Goal: Answer question/provide support

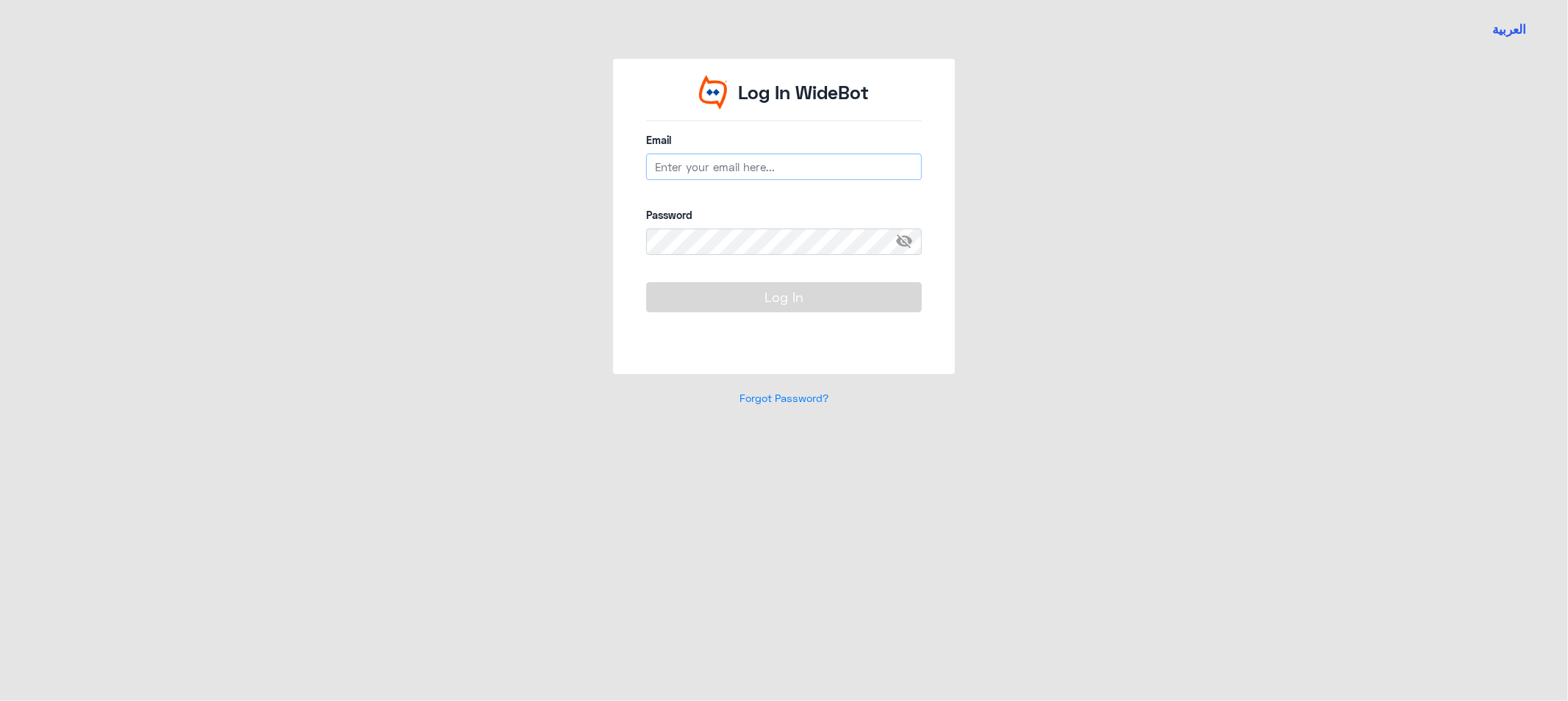
click at [719, 163] on input "email" at bounding box center [783, 167] width 275 height 27
click at [667, 174] on input "email" at bounding box center [783, 167] width 275 height 27
type input "[EMAIL_ADDRESS][DOMAIN_NAME]"
click at [769, 172] on input "[EMAIL_ADDRESS][DOMAIN_NAME]" at bounding box center [783, 167] width 275 height 27
click at [693, 220] on label "Password" at bounding box center [783, 215] width 275 height 16
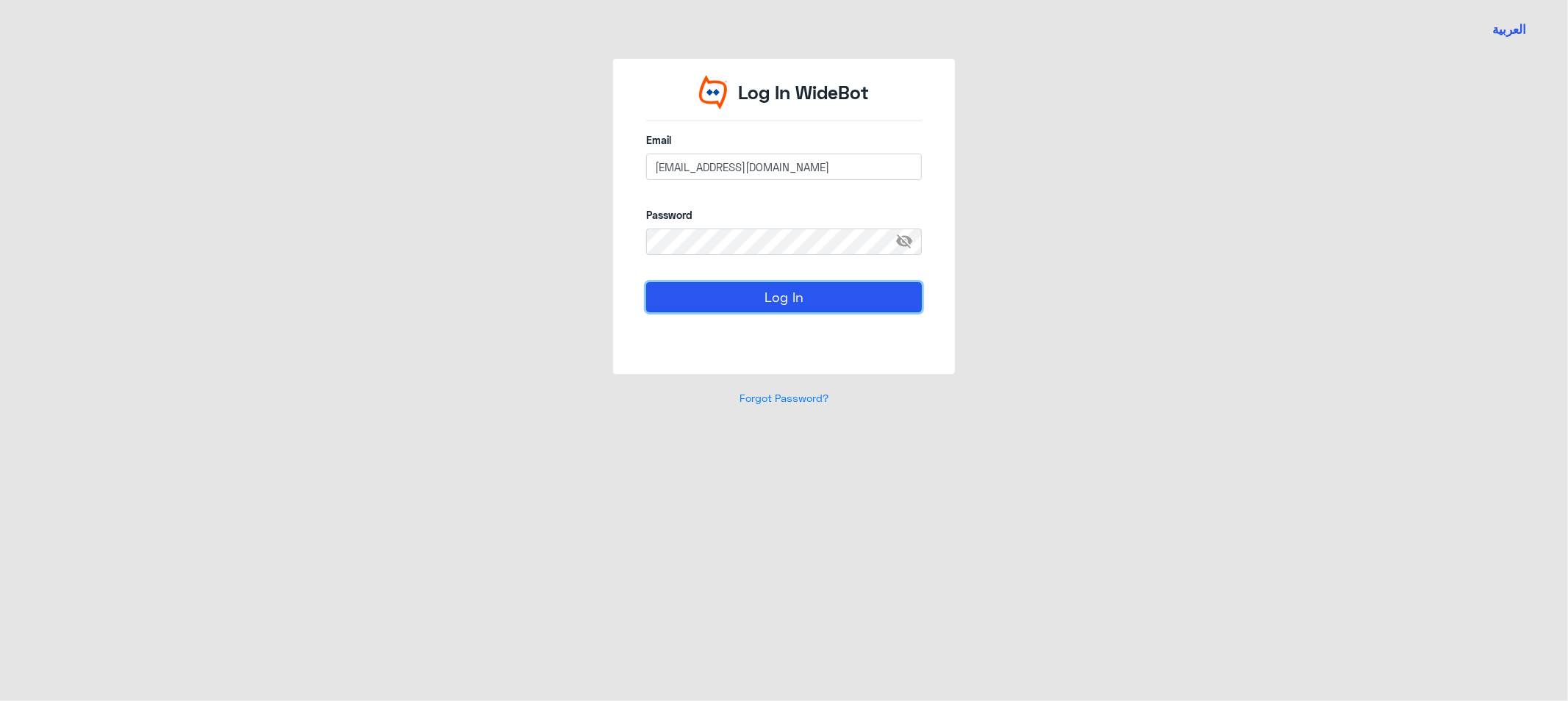
click at [691, 300] on button "Log In" at bounding box center [783, 297] width 275 height 29
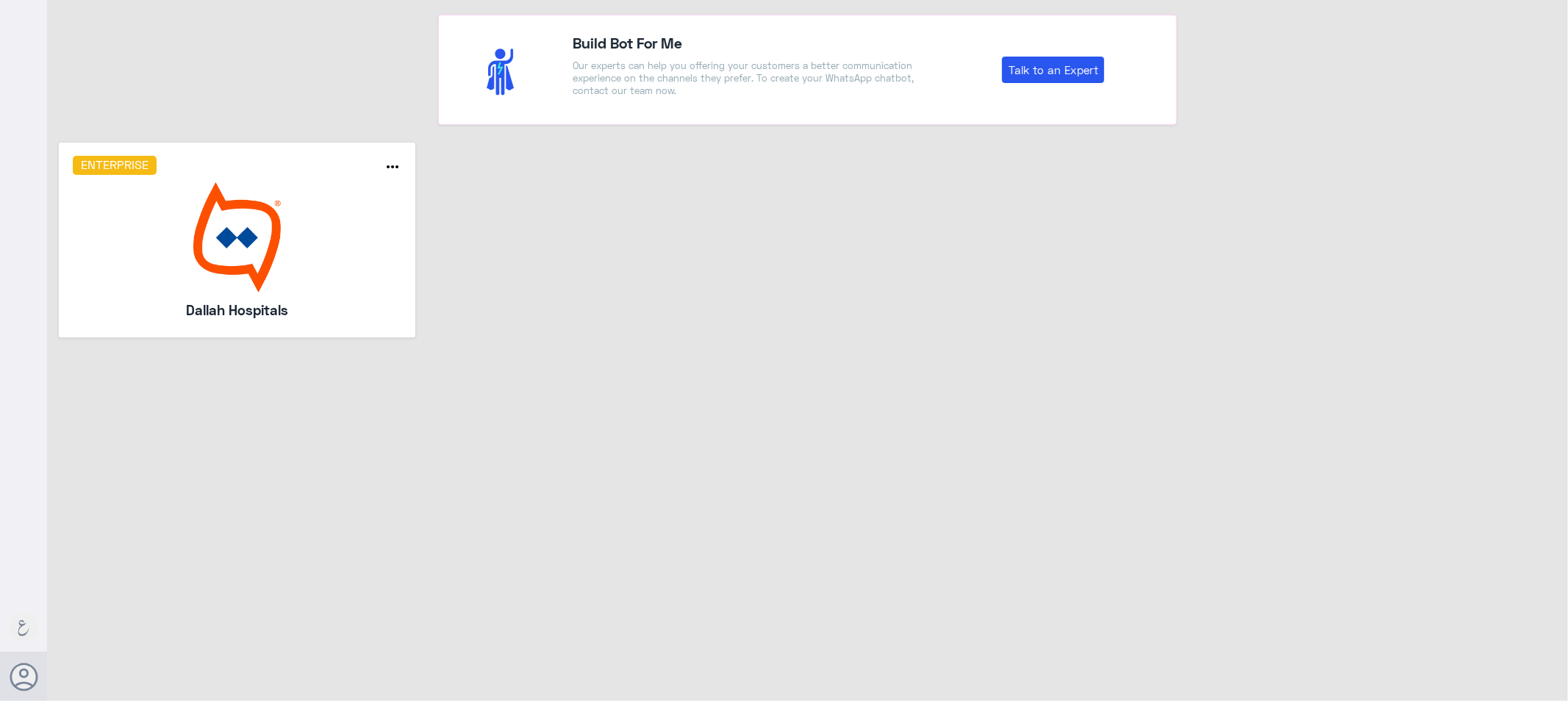
click at [222, 243] on img at bounding box center [237, 238] width 329 height 111
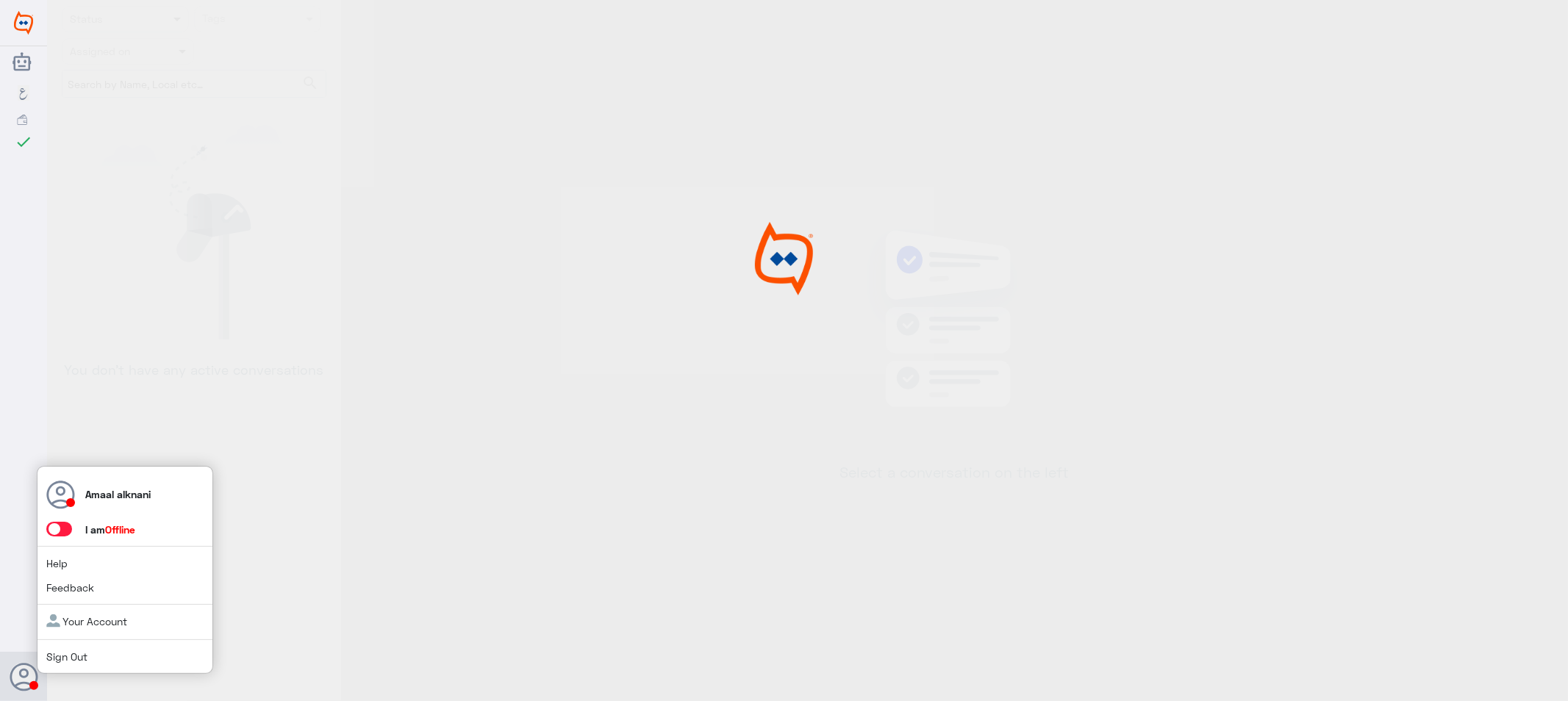
click at [22, 680] on icon at bounding box center [24, 678] width 29 height 29
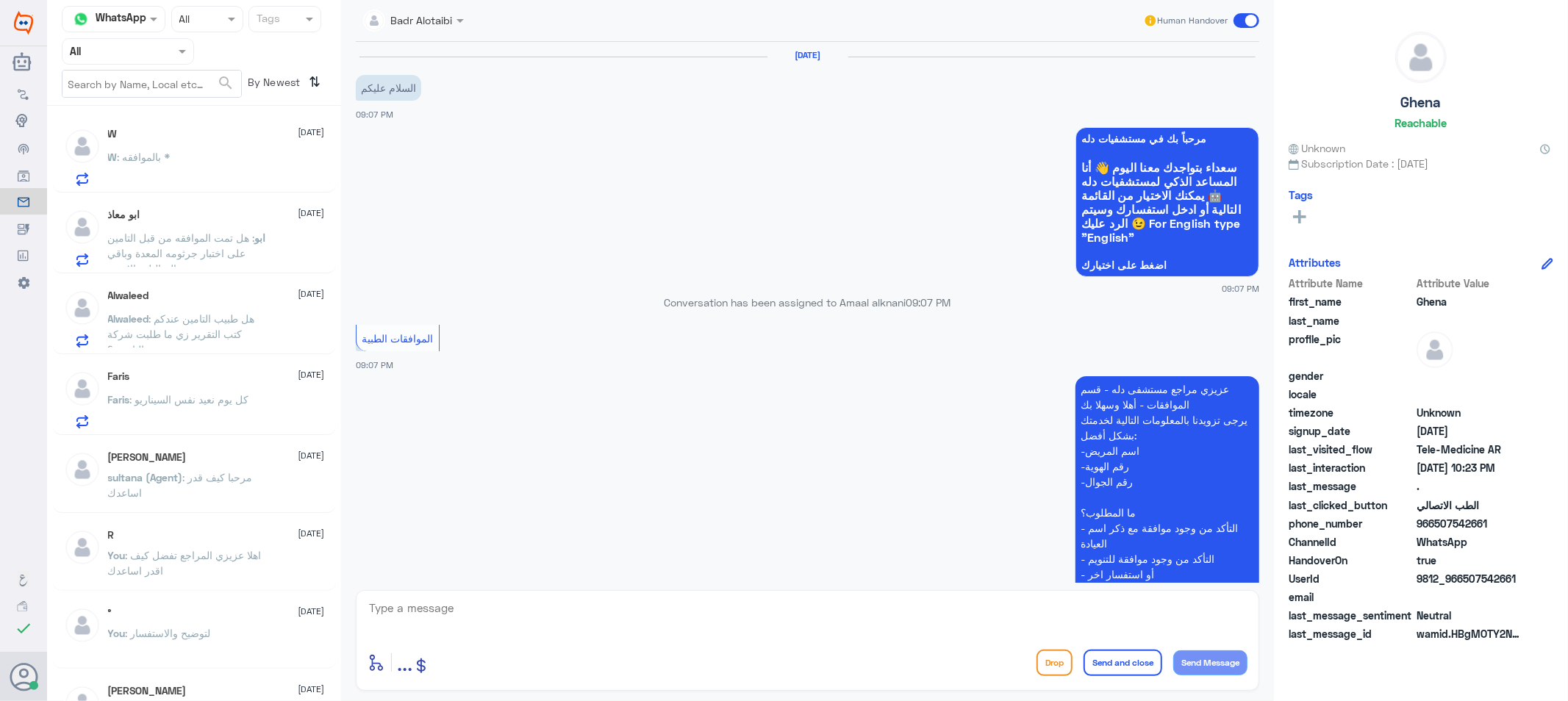
scroll to position [726, 0]
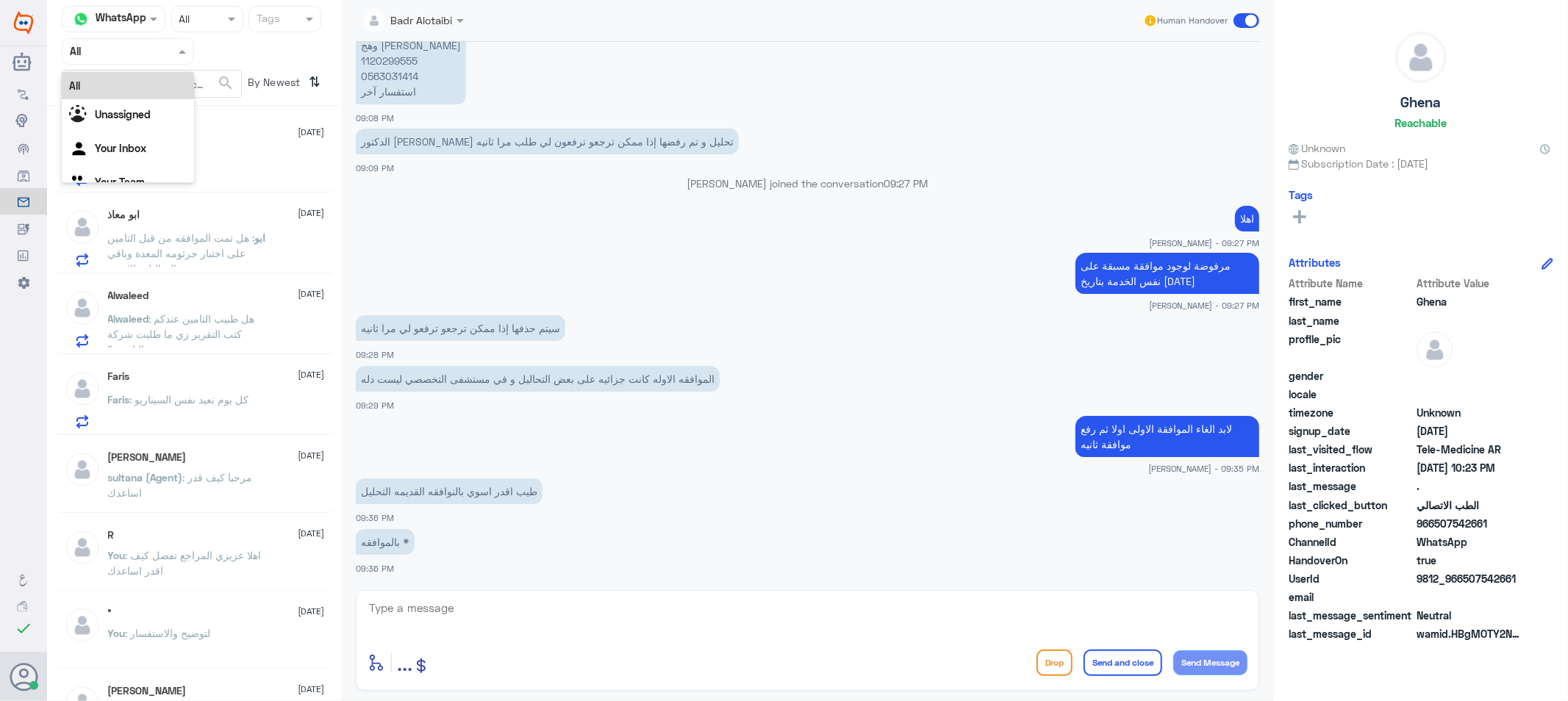
click at [140, 53] on input "text" at bounding box center [111, 51] width 81 height 17
click at [133, 152] on Inbox "Your Inbox" at bounding box center [121, 148] width 52 height 13
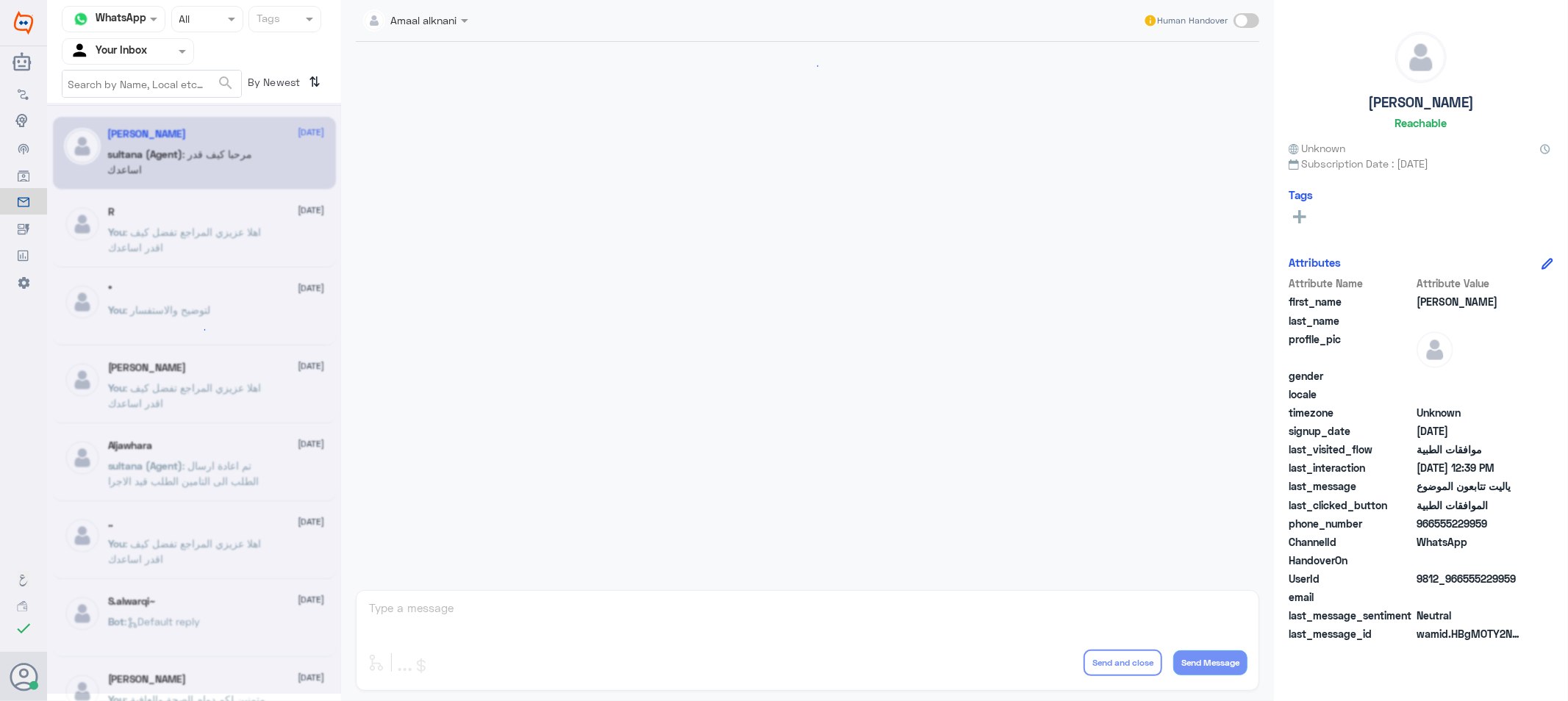
scroll to position [1274, 0]
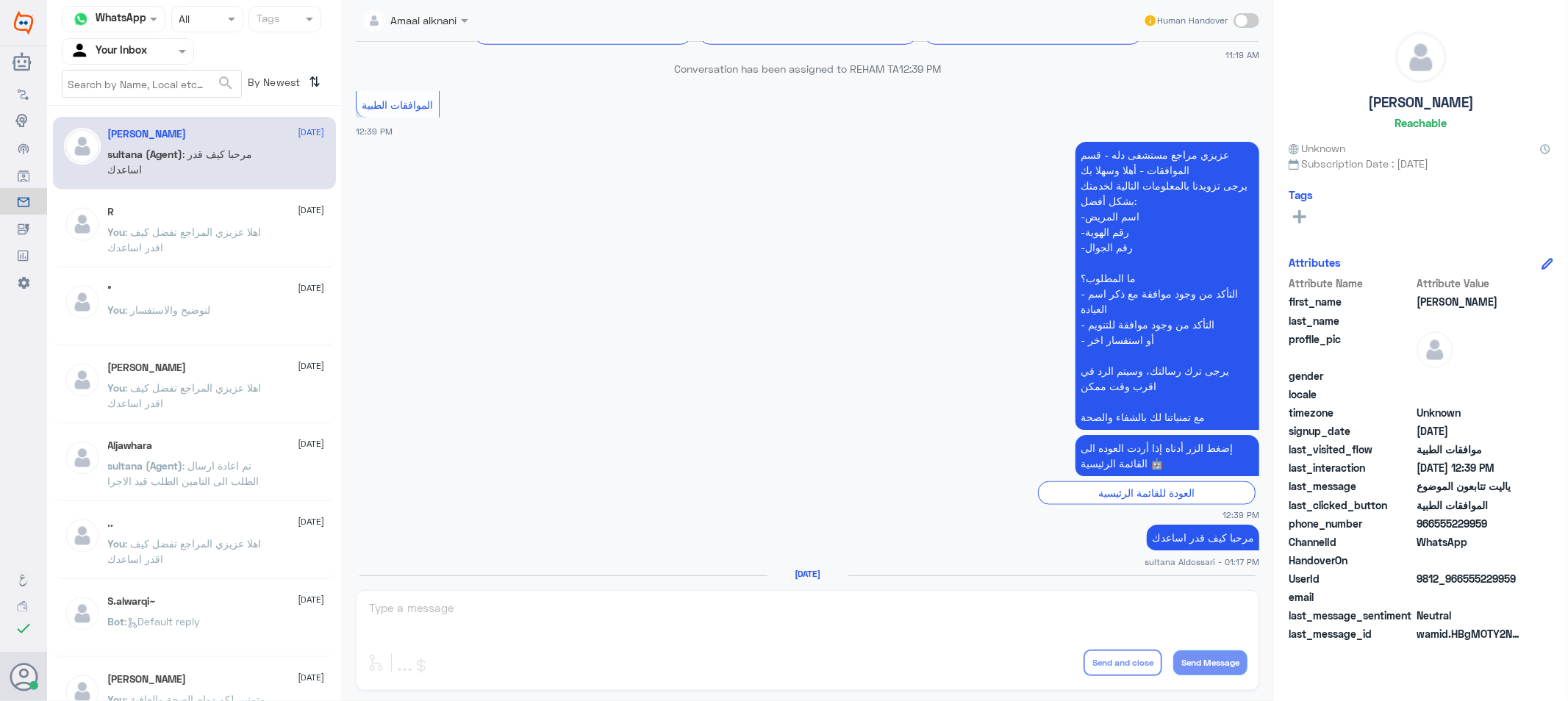
click at [133, 48] on input "text" at bounding box center [111, 51] width 81 height 17
click at [129, 155] on div "Your Team" at bounding box center [128, 165] width 133 height 34
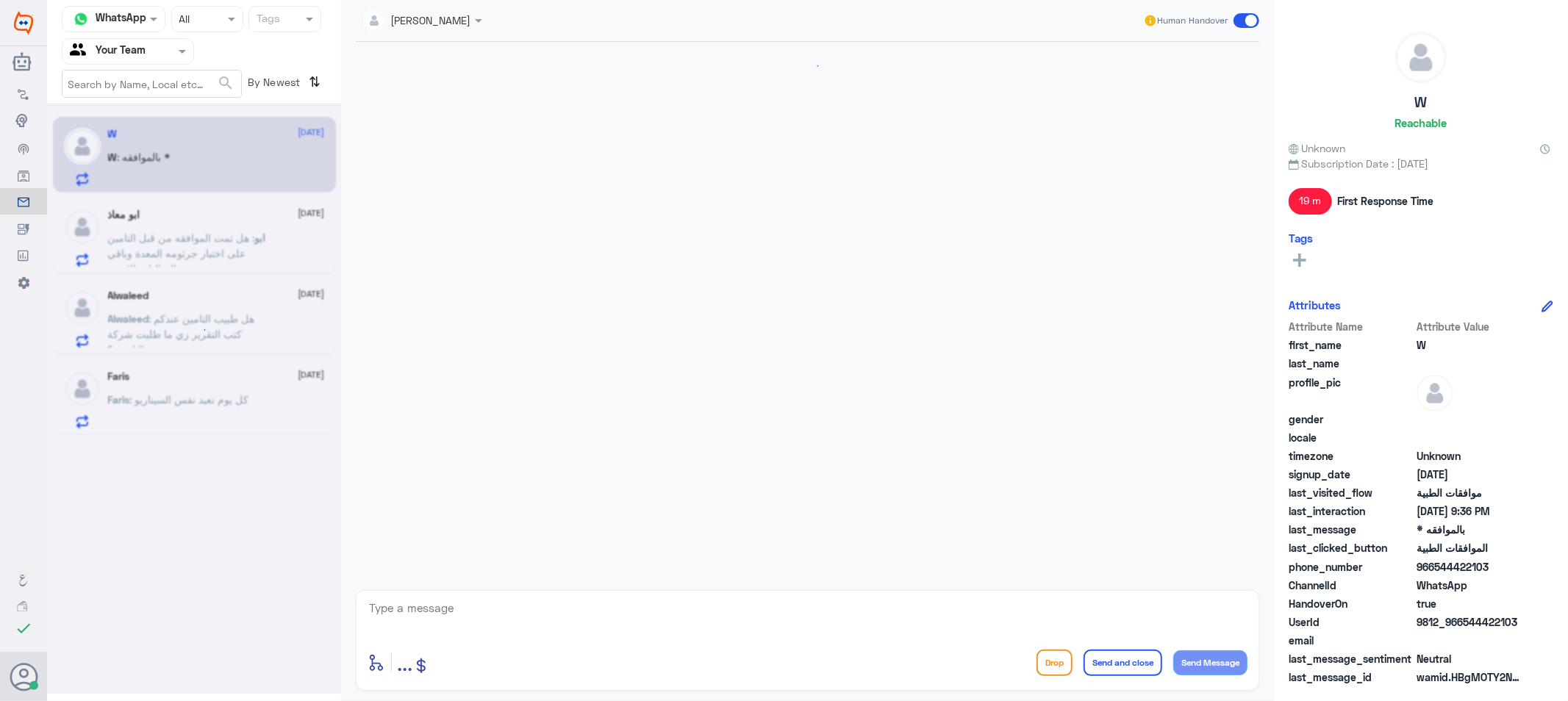
scroll to position [726, 0]
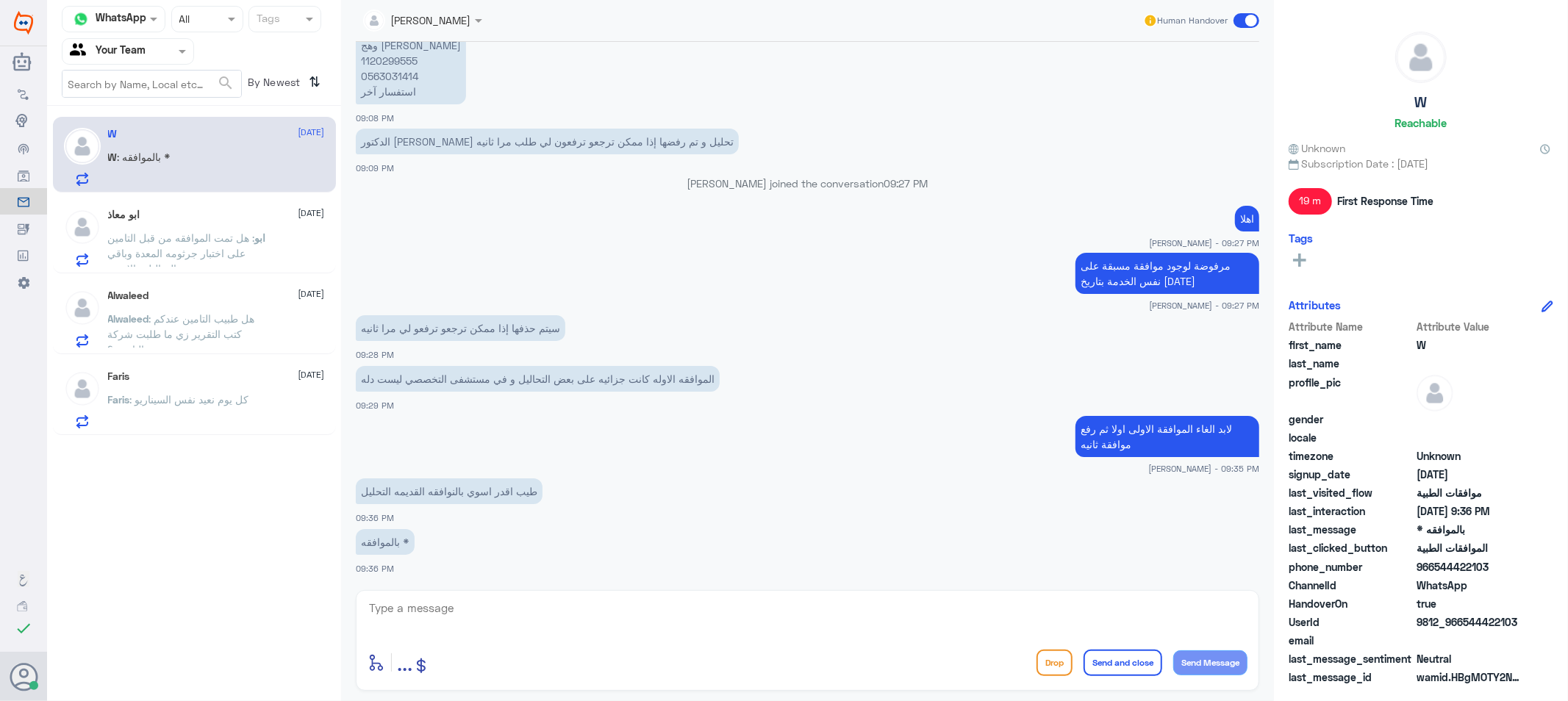
click at [150, 240] on span ": هل تمت الموافقه من قبل التامين على اختبار جرثومه المعدة وباقي التحاليل والاشعه" at bounding box center [181, 252] width 147 height 43
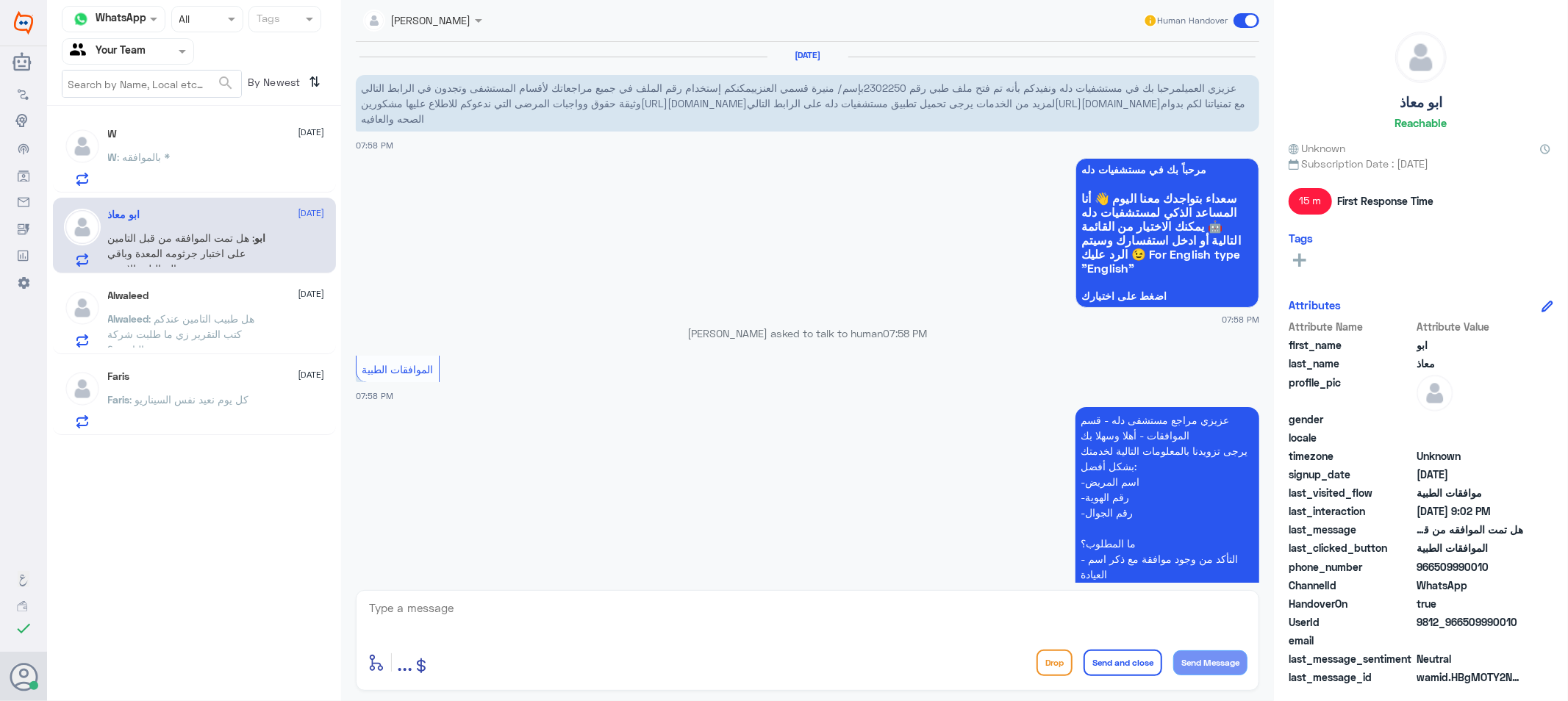
scroll to position [686, 0]
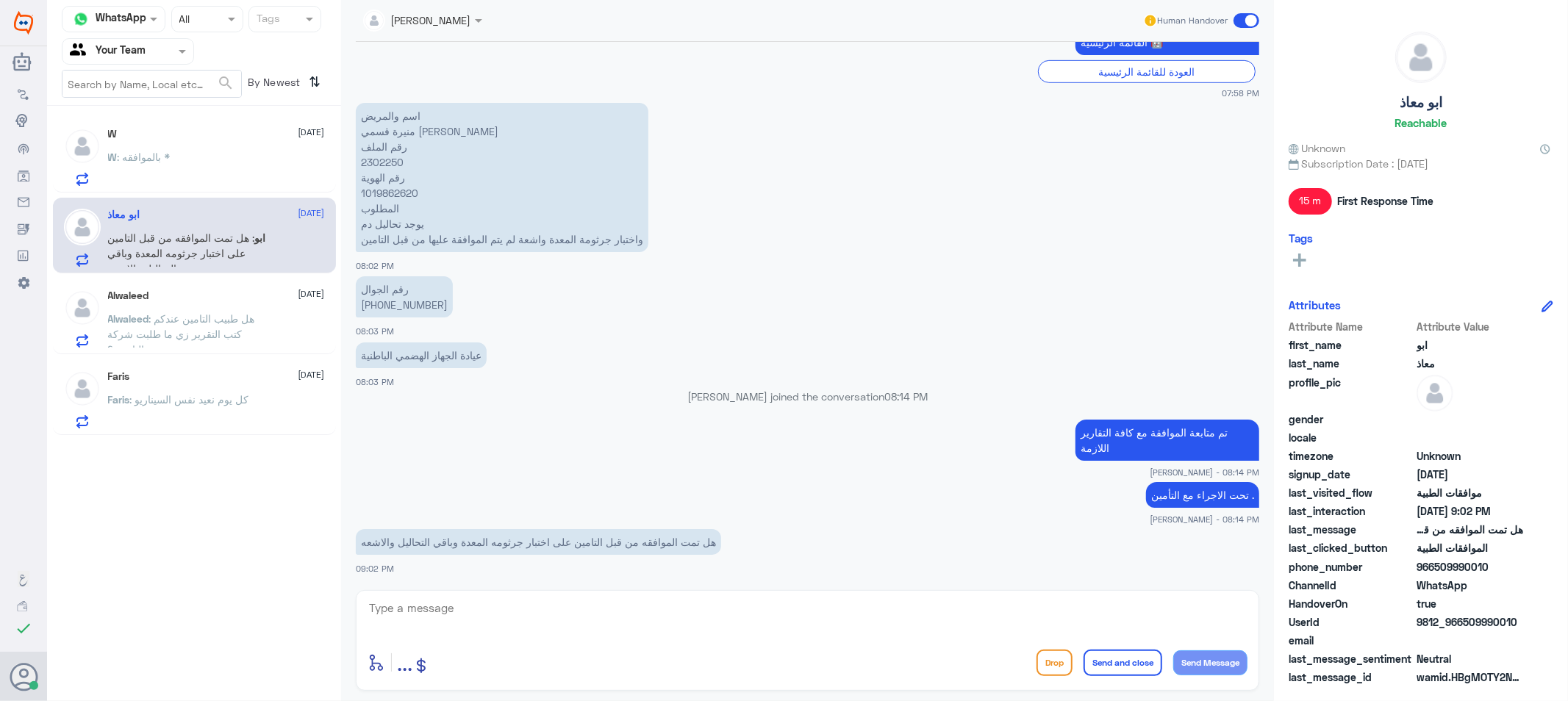
click at [211, 171] on div "W : بالموافقه *" at bounding box center [216, 169] width 216 height 33
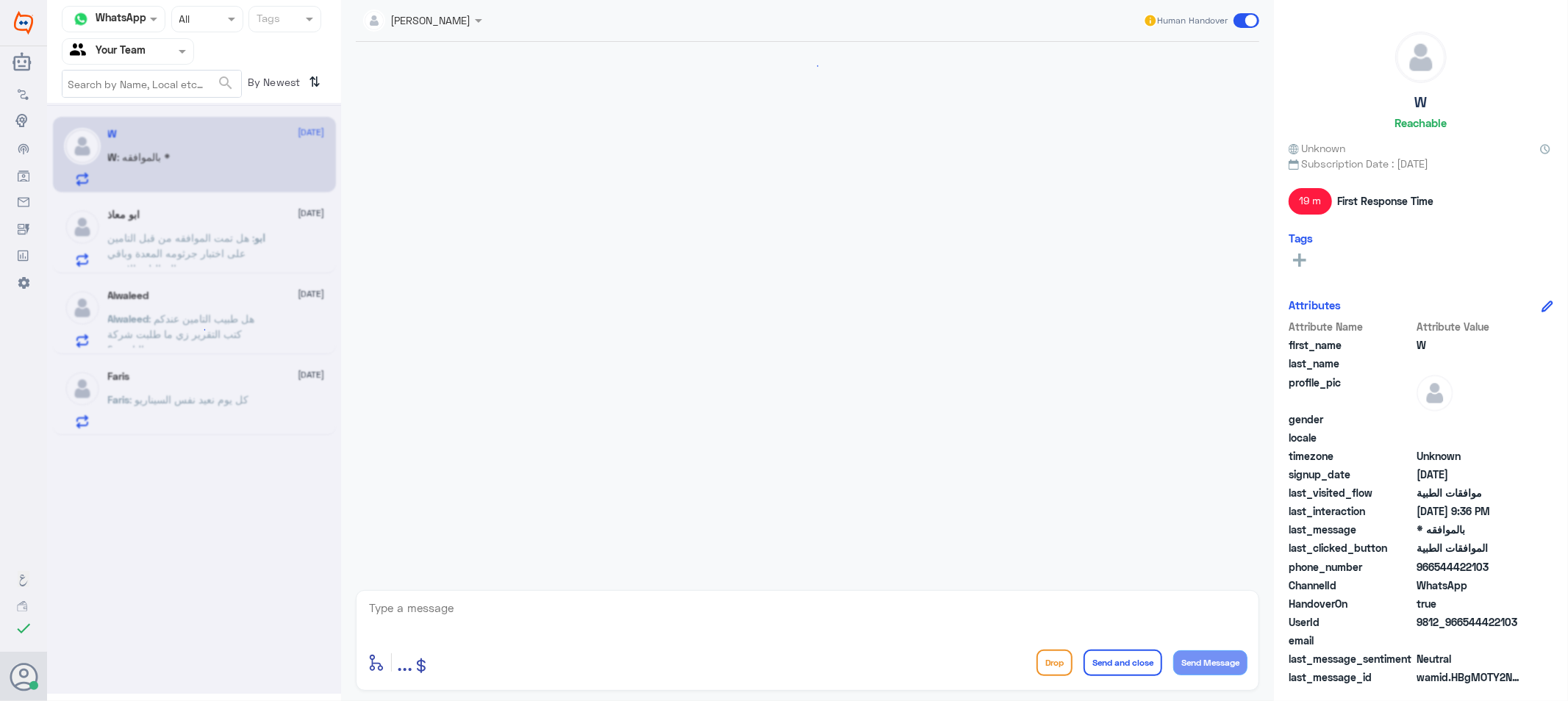
scroll to position [726, 0]
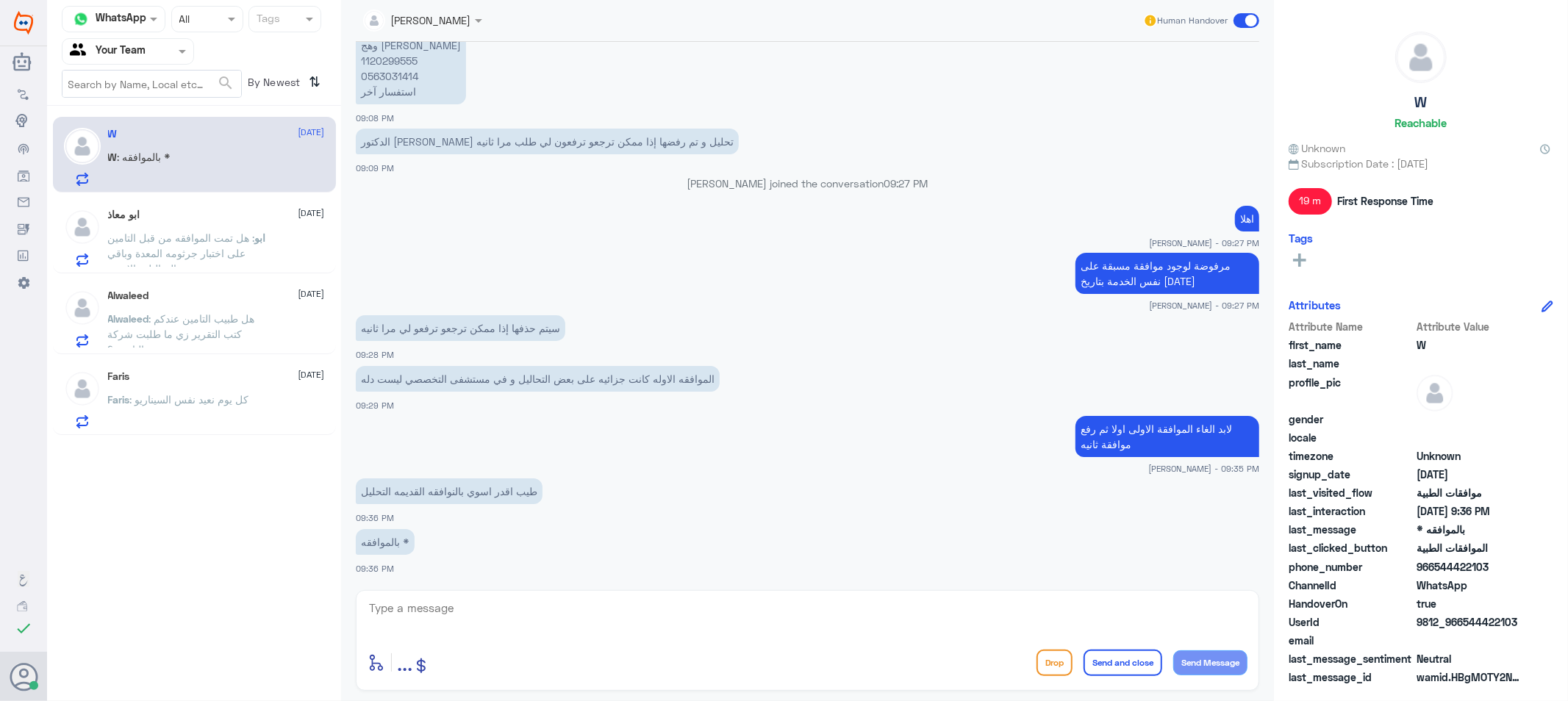
click at [156, 234] on span ": هل تمت الموافقه من قبل التامين على اختبار جرثومه المعدة وباقي التحاليل والاشعه" at bounding box center [181, 252] width 147 height 43
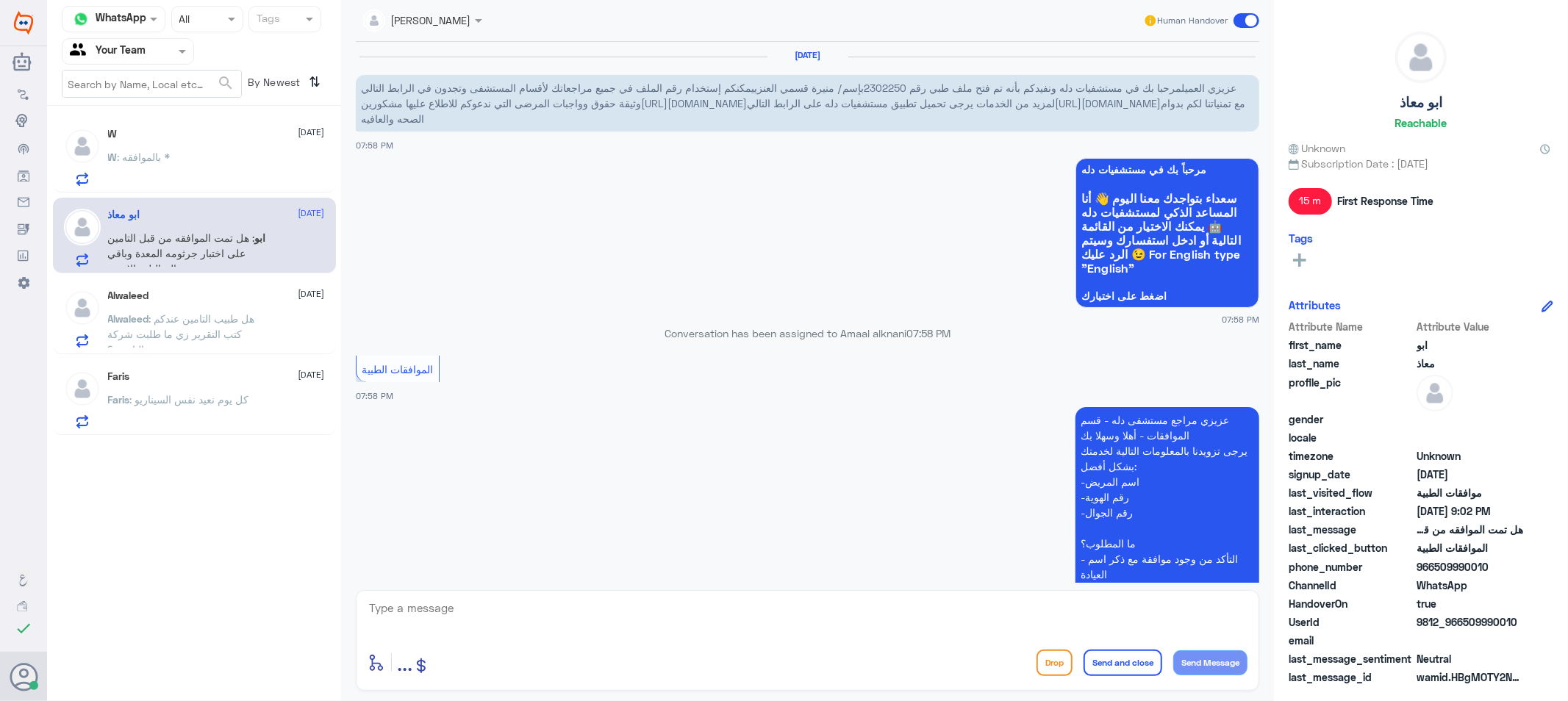
scroll to position [686, 0]
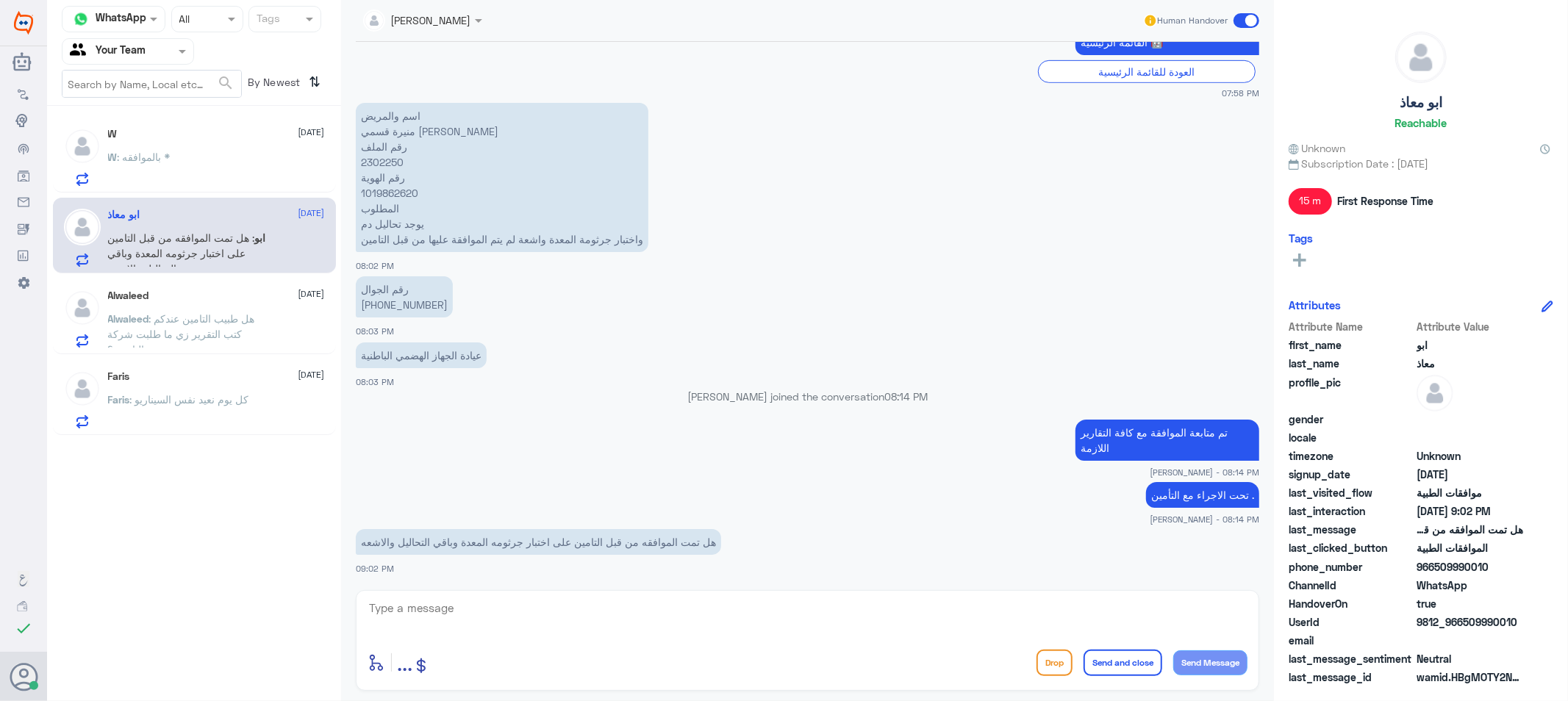
click at [384, 160] on p "اسم والمريض منيرة قسمي العنزي رقم الملف 2302250 رقم الهوية 1019862620 المطلوب ي…" at bounding box center [502, 178] width 293 height 149
copy p "2302250"
click at [29, 682] on icon at bounding box center [24, 678] width 29 height 29
click at [62, 530] on span at bounding box center [59, 529] width 26 height 15
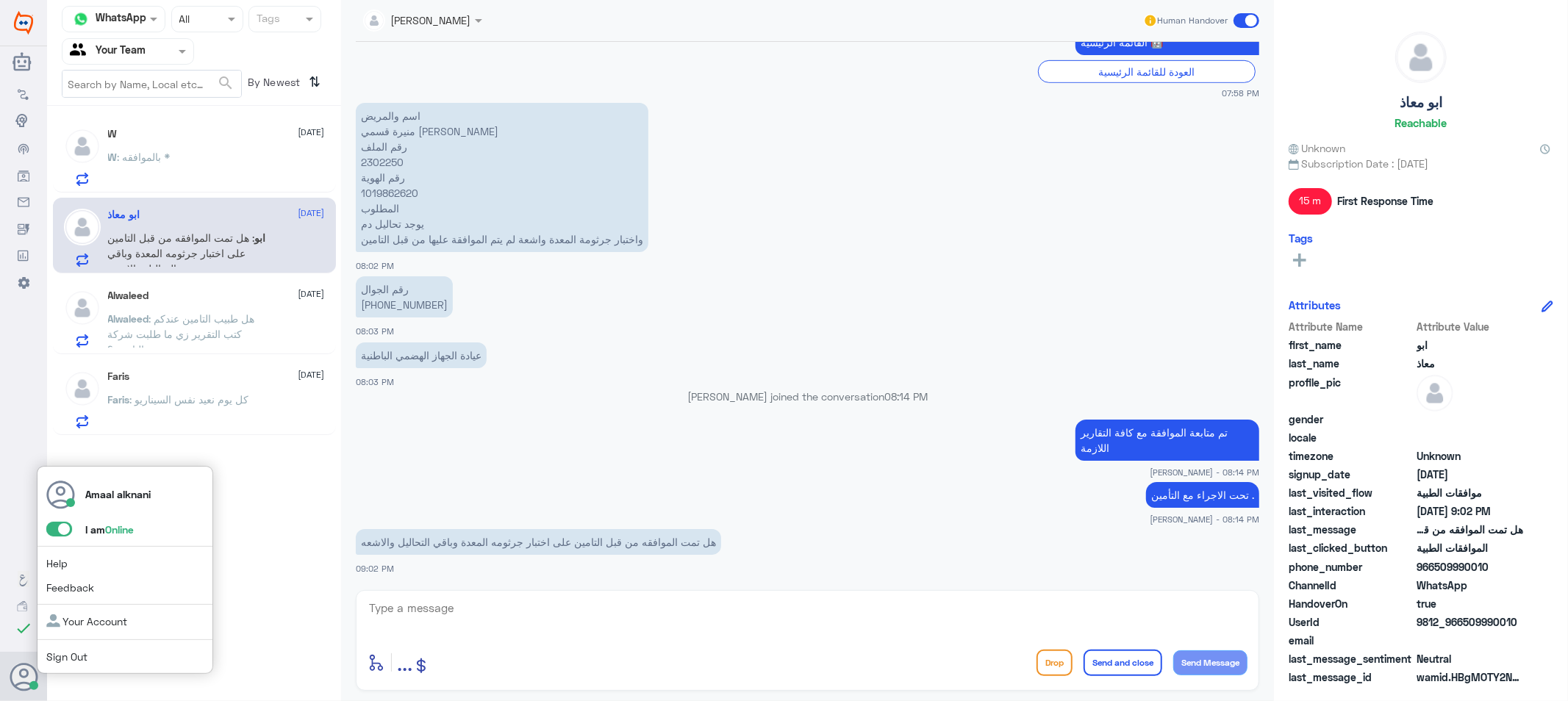
click at [0, 0] on input "checkbox" at bounding box center [0, 0] width 0 height 0
click at [299, 572] on div "Channel WhatsApp Status × All Tags Agent Filter Your Team search By Newest ⇅ W …" at bounding box center [193, 353] width 294 height 706
click at [64, 656] on link "Sign Out" at bounding box center [66, 657] width 41 height 13
